Goal: Find specific page/section: Find specific page/section

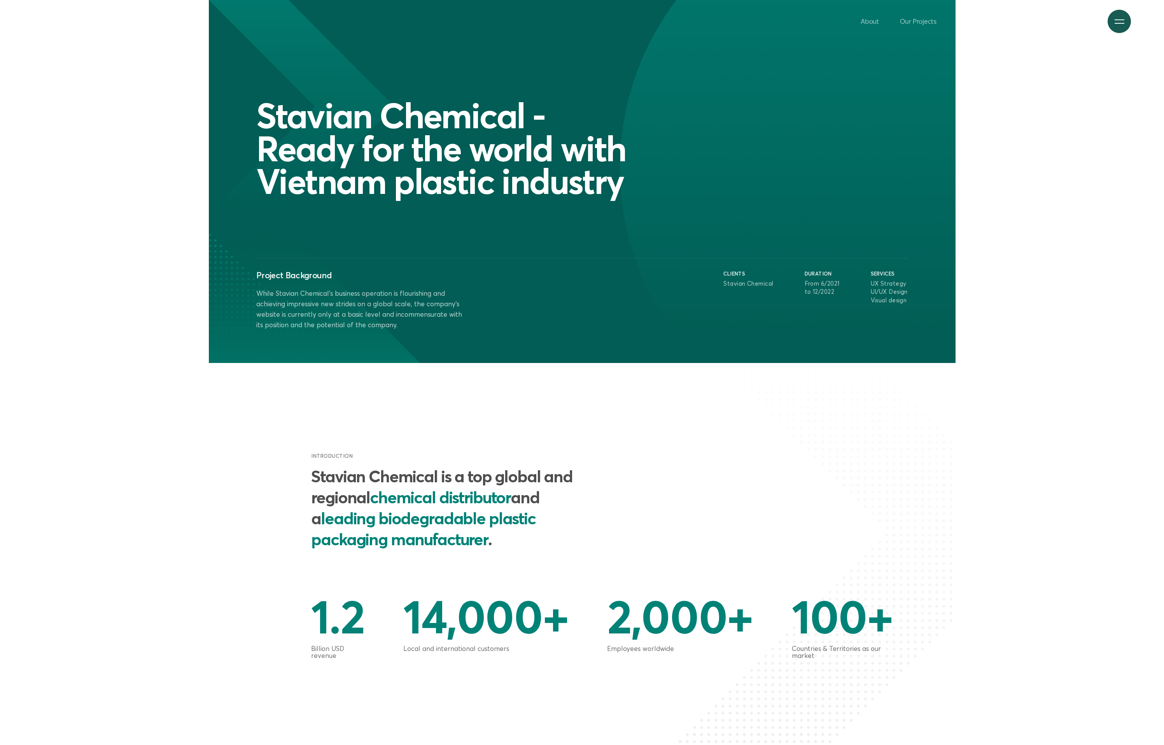
click at [1115, 20] on div at bounding box center [1120, 22] width 10 height 10
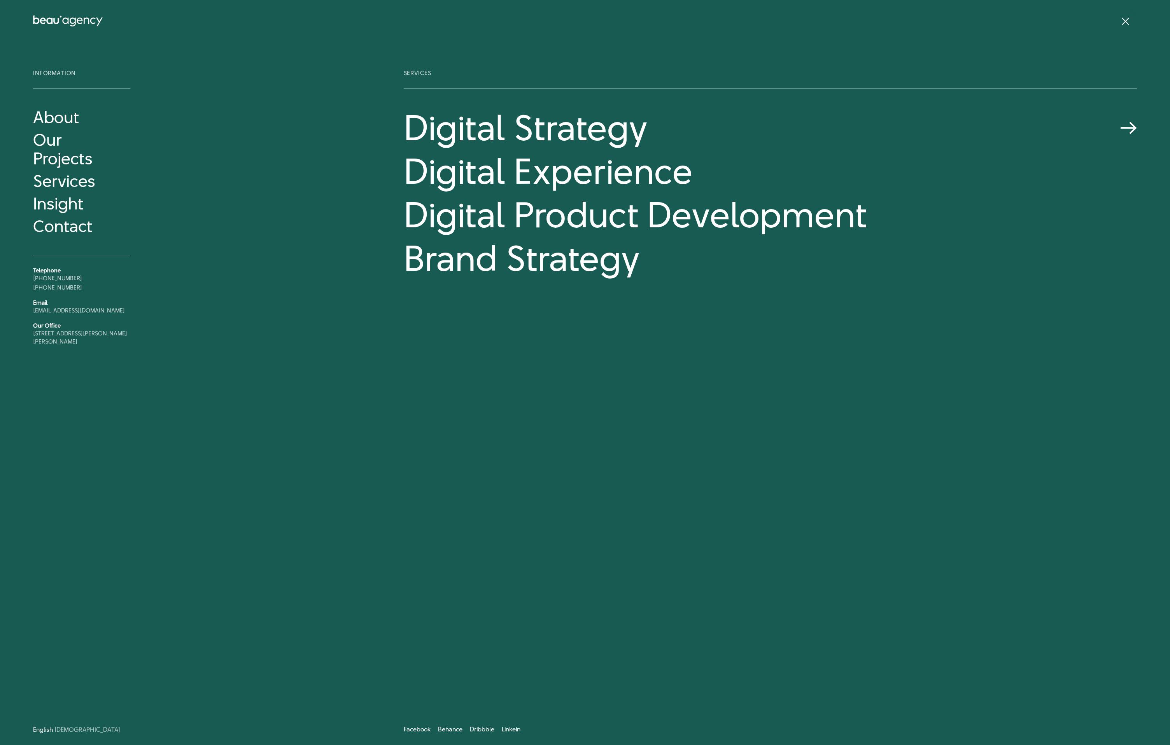
click at [534, 131] on link "Digital Strategy" at bounding box center [770, 128] width 733 height 40
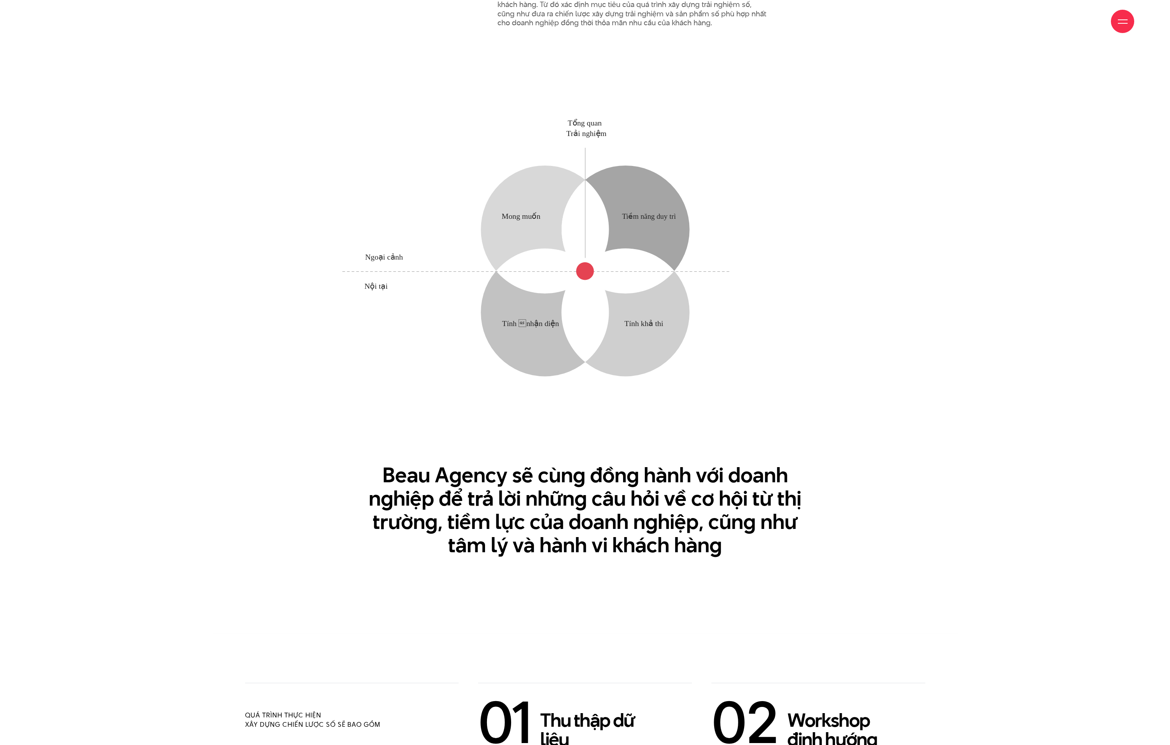
scroll to position [1041, 0]
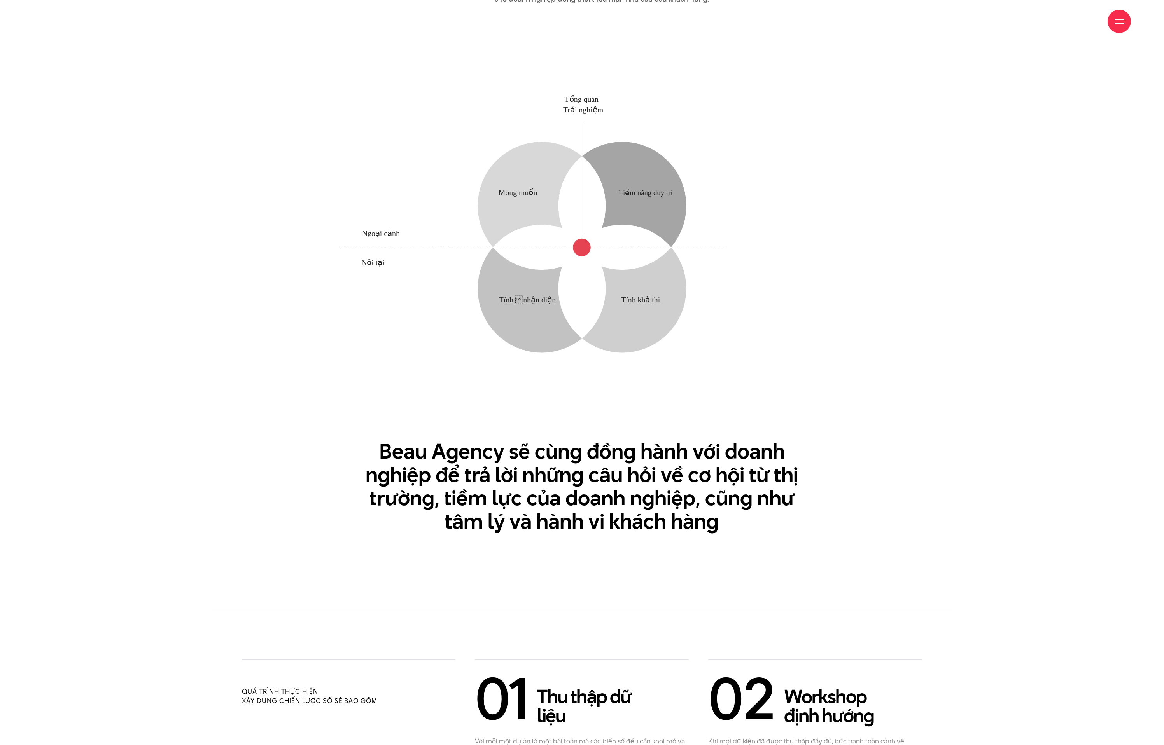
click at [1123, 25] on div at bounding box center [1120, 22] width 10 height 10
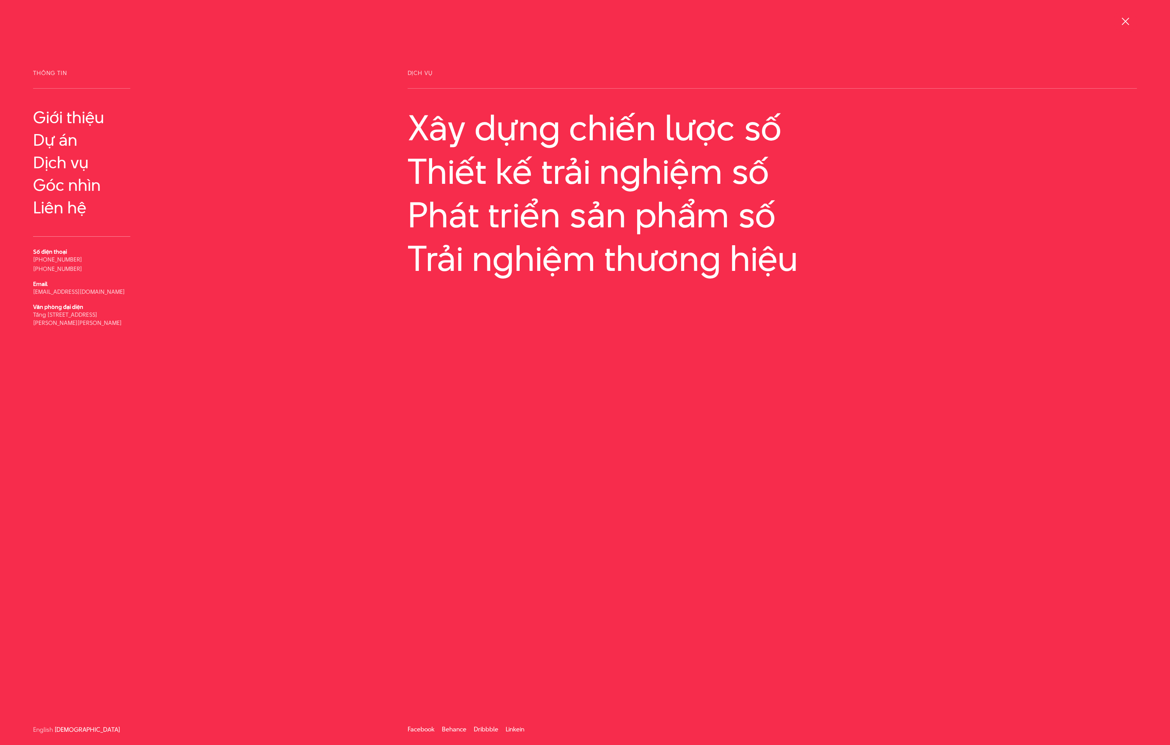
click at [1127, 26] on div at bounding box center [1125, 22] width 10 height 10
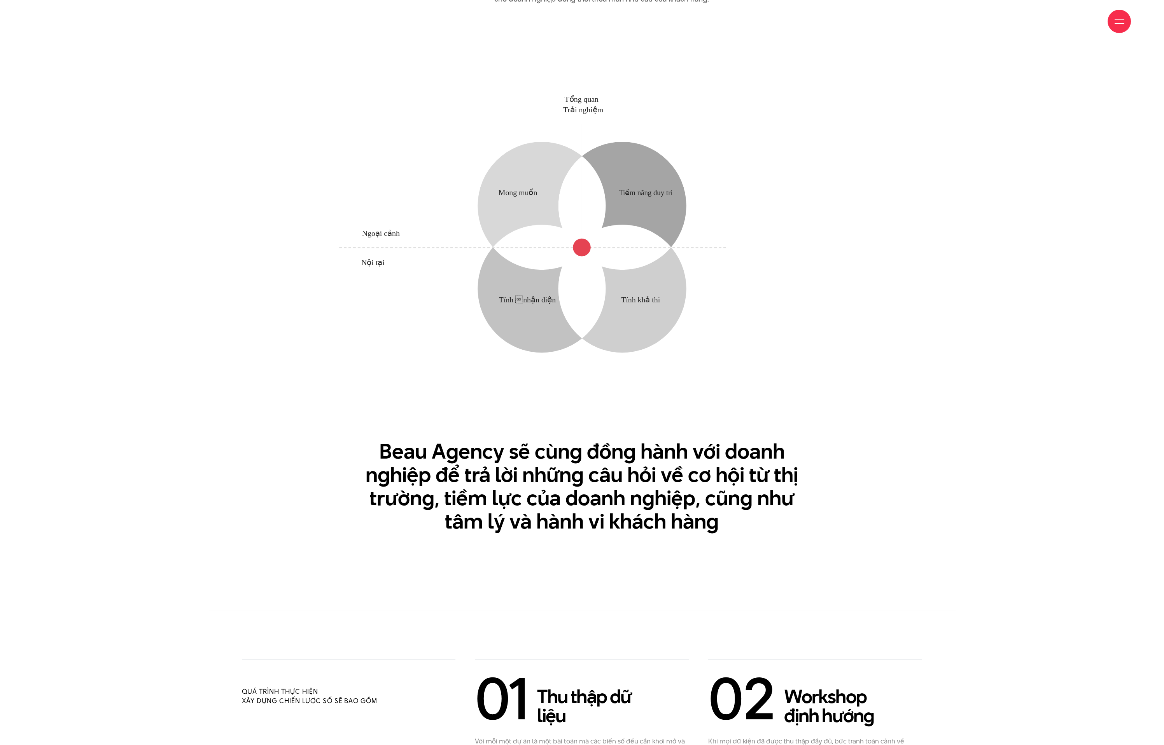
click at [1115, 23] on span at bounding box center [1120, 23] width 10 height 1
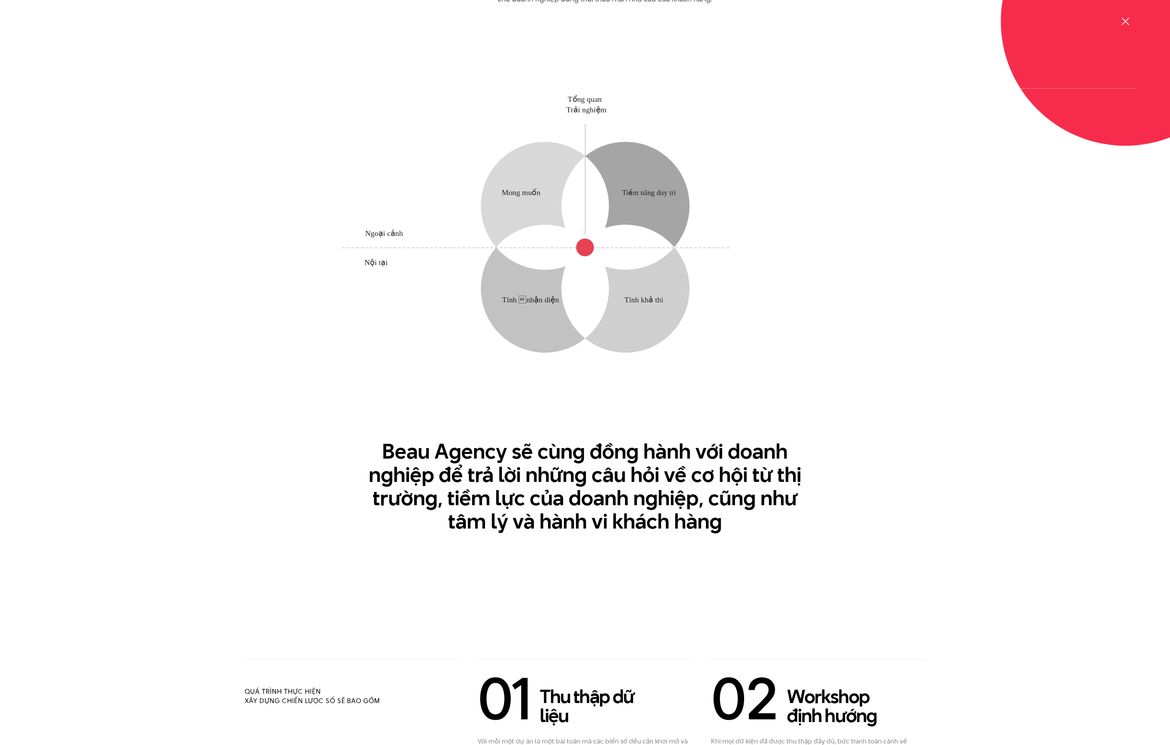
click at [1115, 23] on div at bounding box center [1124, 21] width 23 height 23
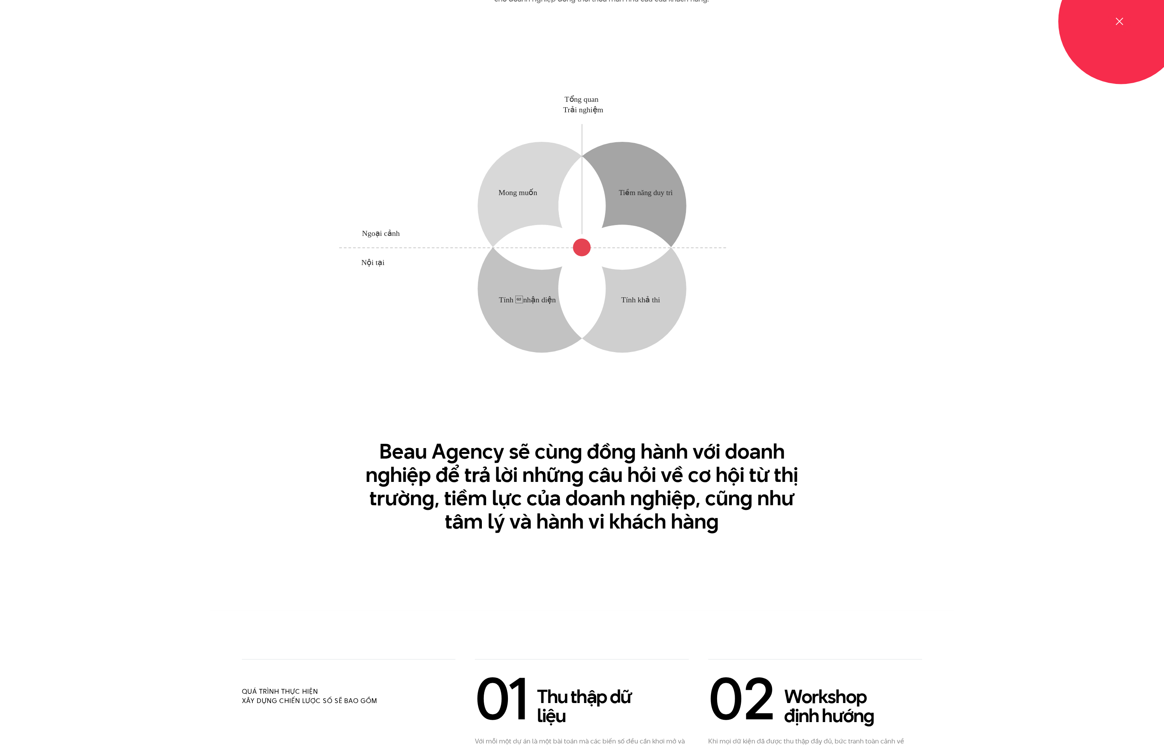
click at [1115, 23] on div at bounding box center [1120, 22] width 10 height 10
click at [1121, 18] on div at bounding box center [1120, 22] width 10 height 10
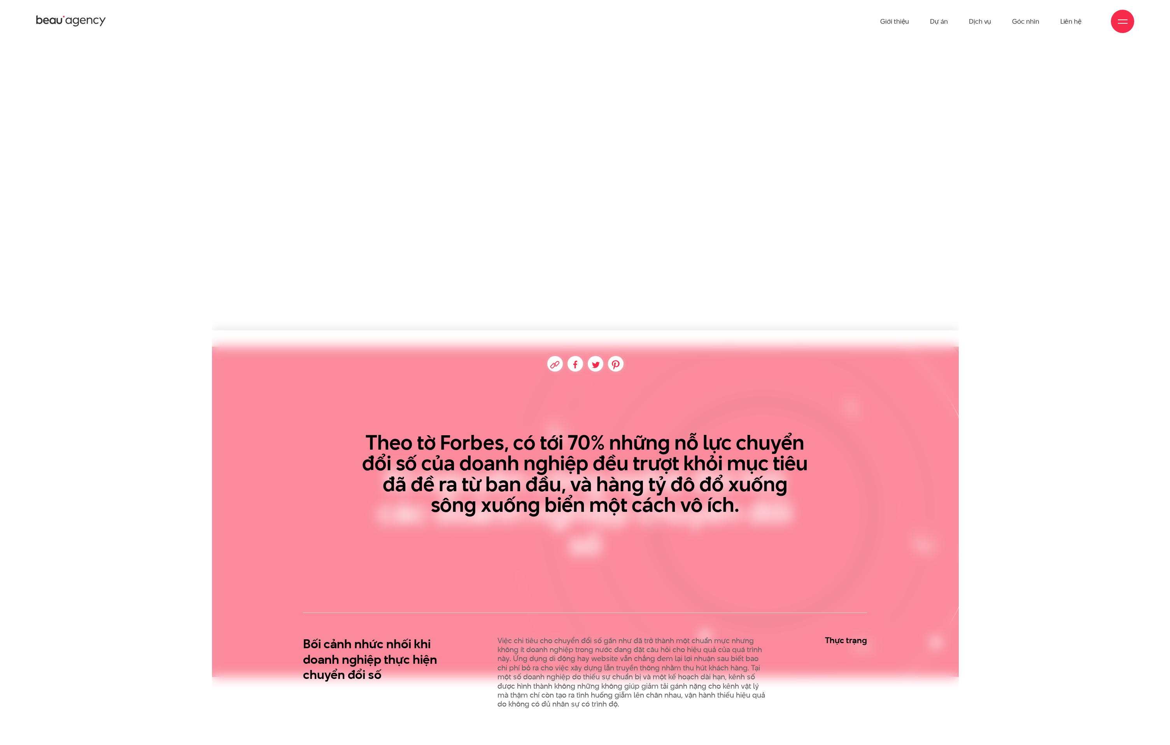
scroll to position [1041, 0]
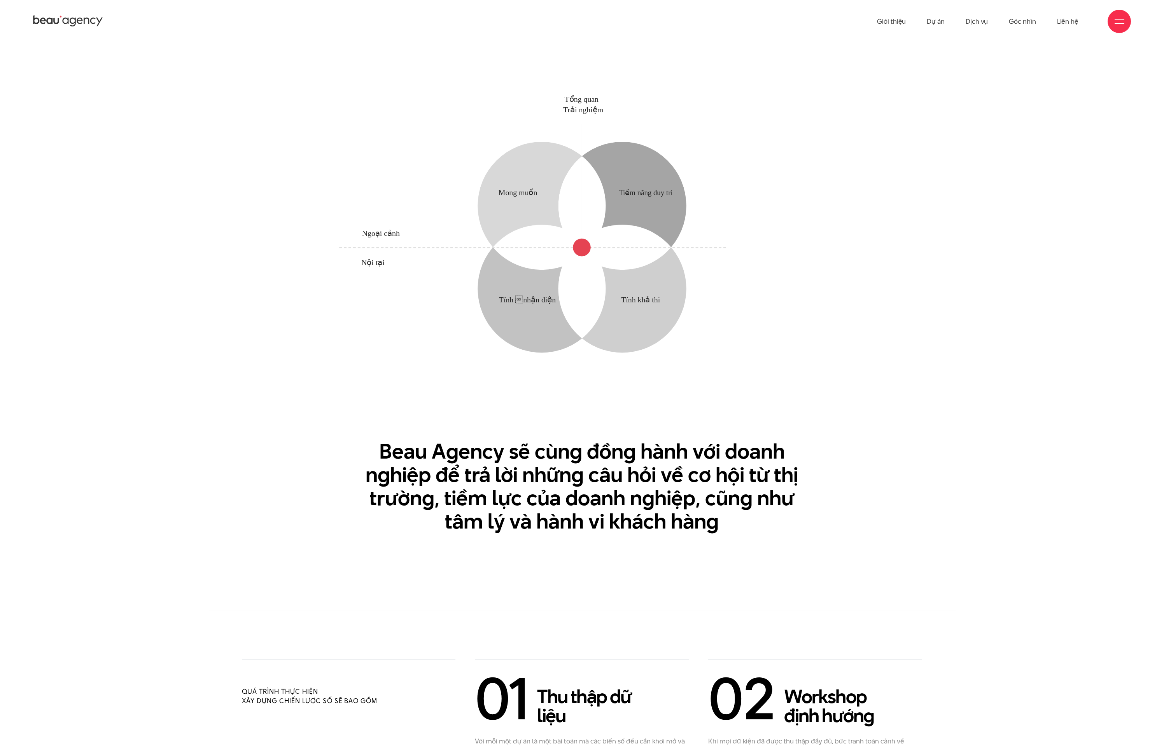
click at [1116, 21] on div at bounding box center [1120, 22] width 10 height 10
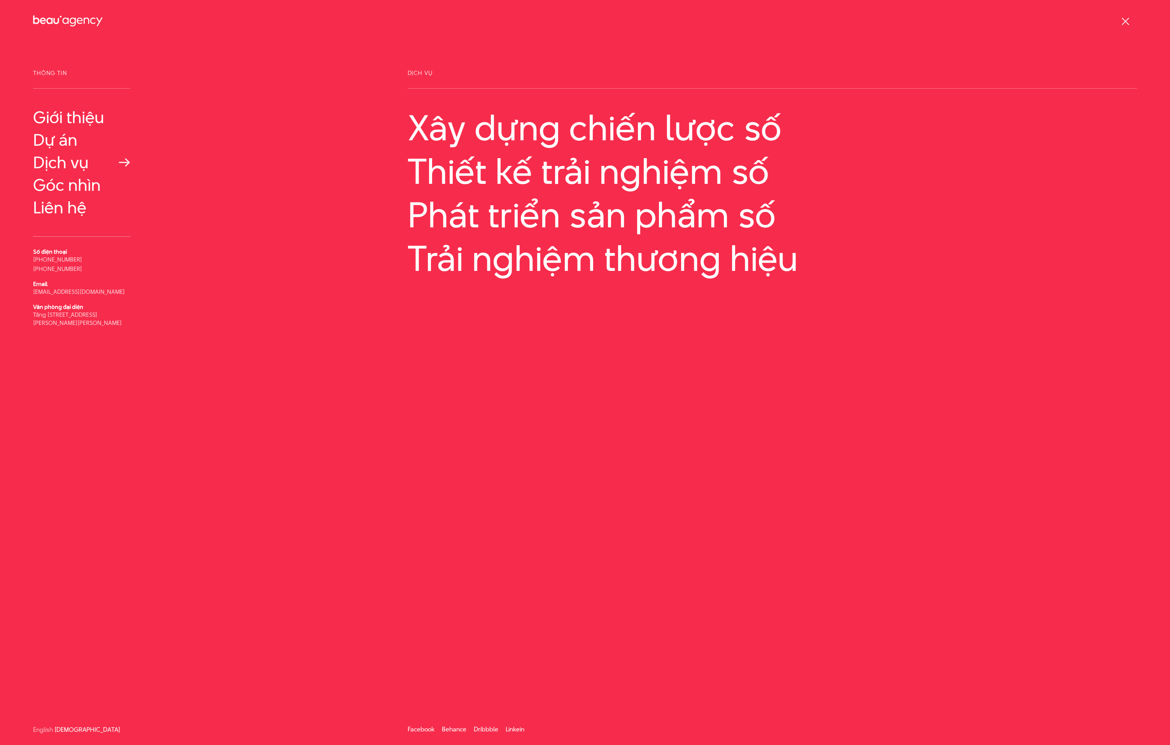
click at [91, 164] on link "Dịch vụ" at bounding box center [81, 162] width 97 height 19
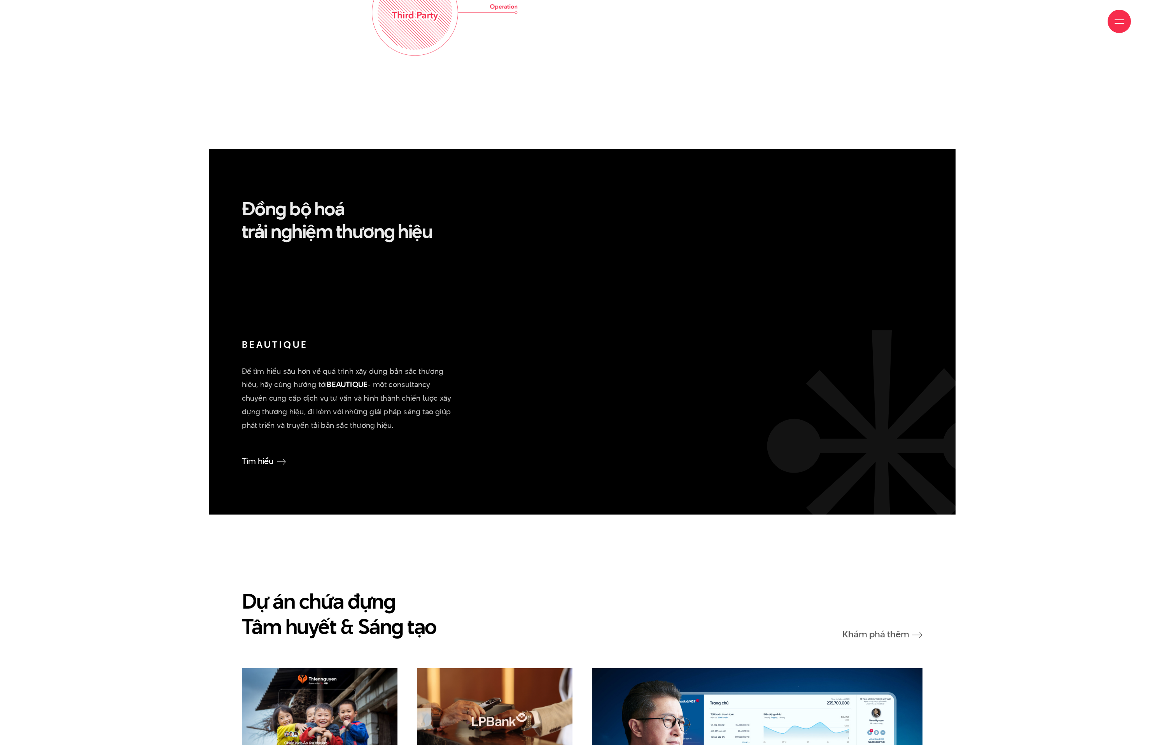
scroll to position [1995, 0]
